Goal: Communication & Community: Answer question/provide support

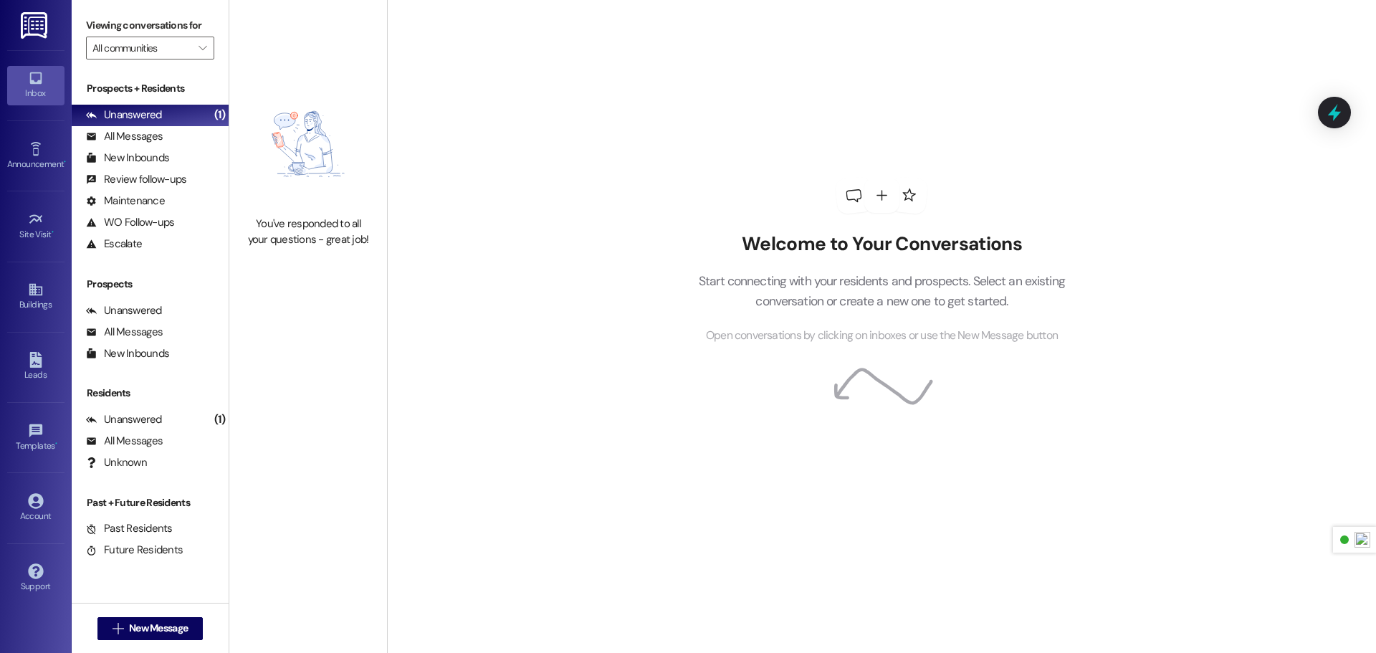
click at [35, 37] on img at bounding box center [35, 25] width 29 height 27
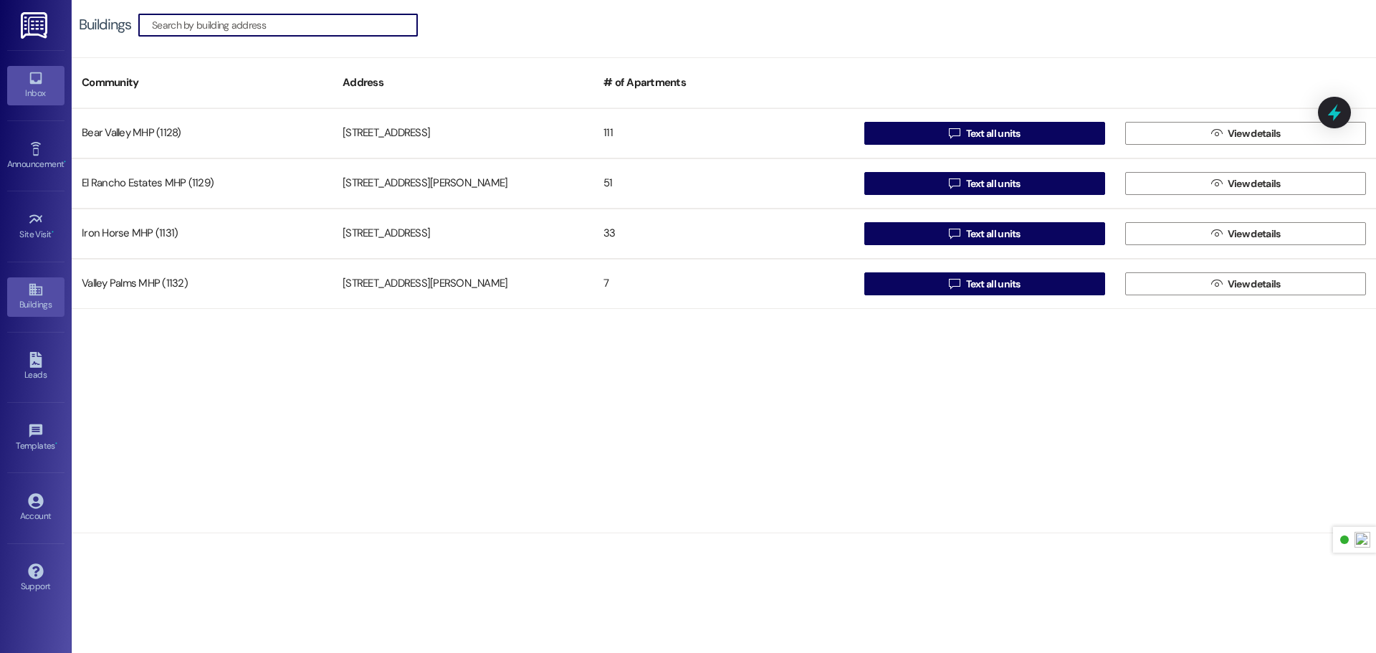
click at [29, 100] on div "Inbox" at bounding box center [36, 93] width 72 height 14
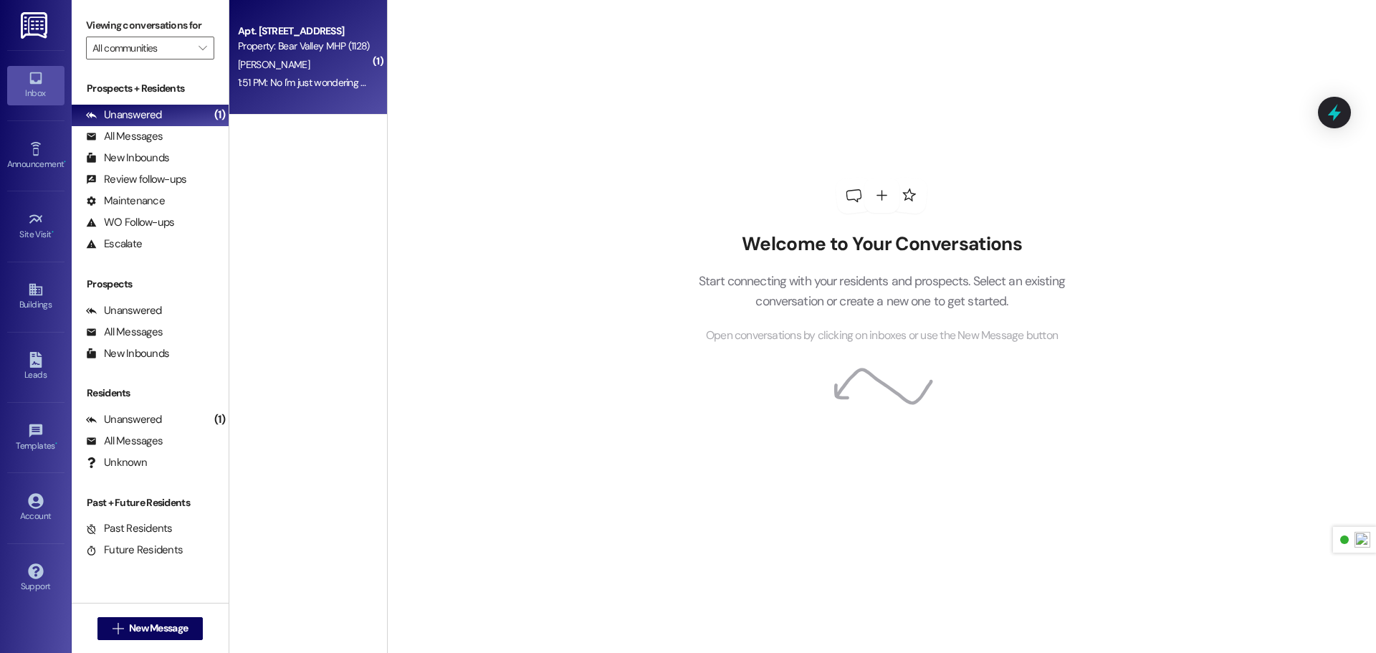
click at [281, 81] on div "1:51 PM: No I'm just wondering why the water smells so bad 1:51 PM: No I'm just…" at bounding box center [359, 82] width 242 height 13
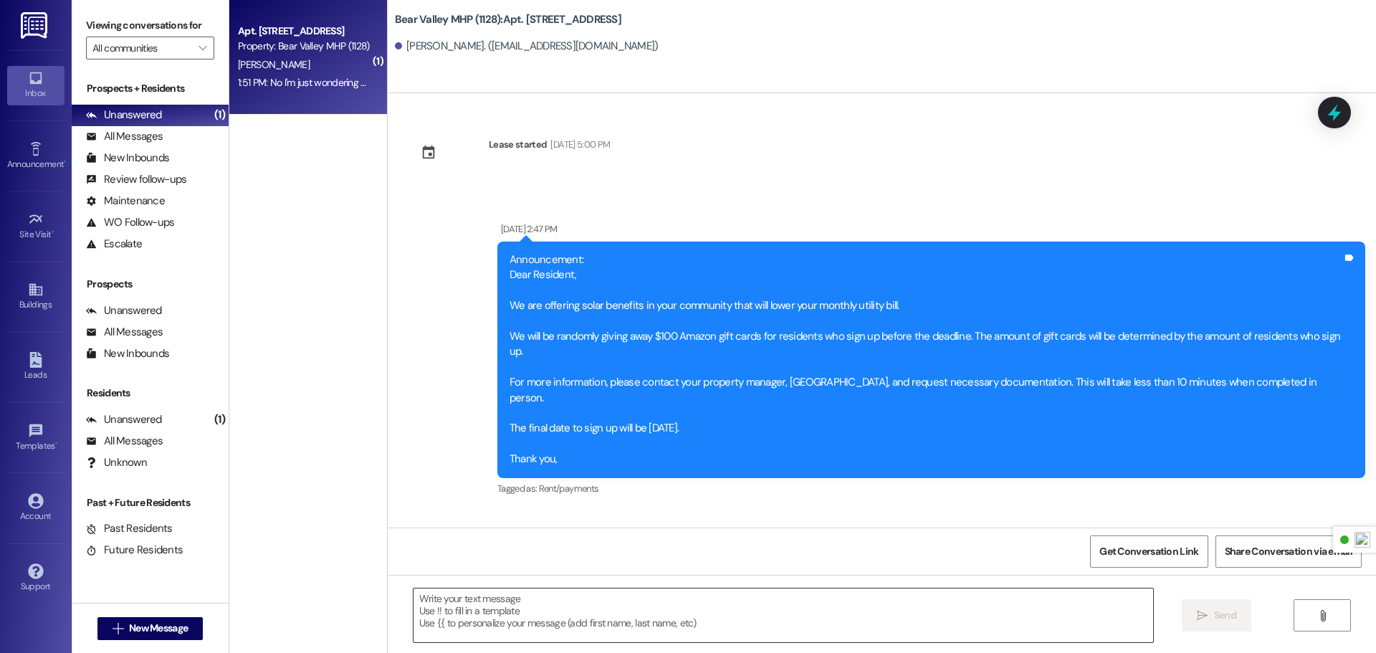
scroll to position [53279, 0]
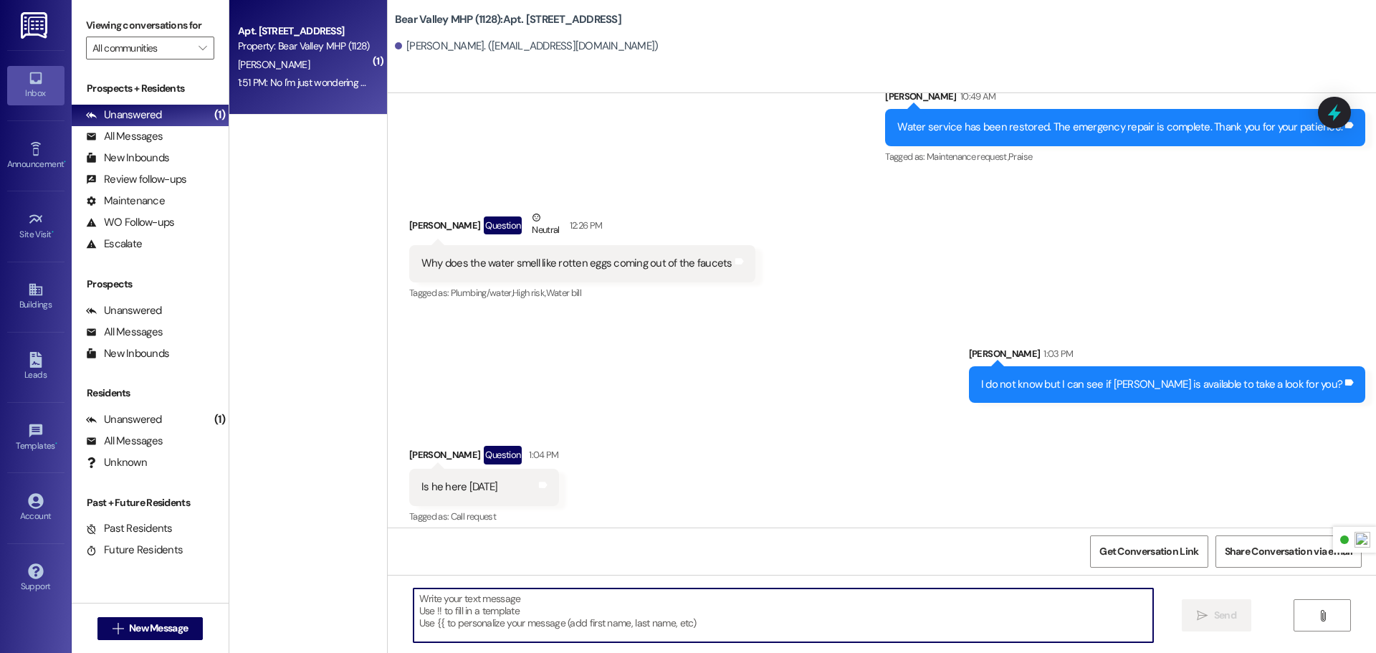
click at [570, 597] on textarea at bounding box center [782, 615] width 739 height 54
type textarea "No worries"
